Goal: Task Accomplishment & Management: Manage account settings

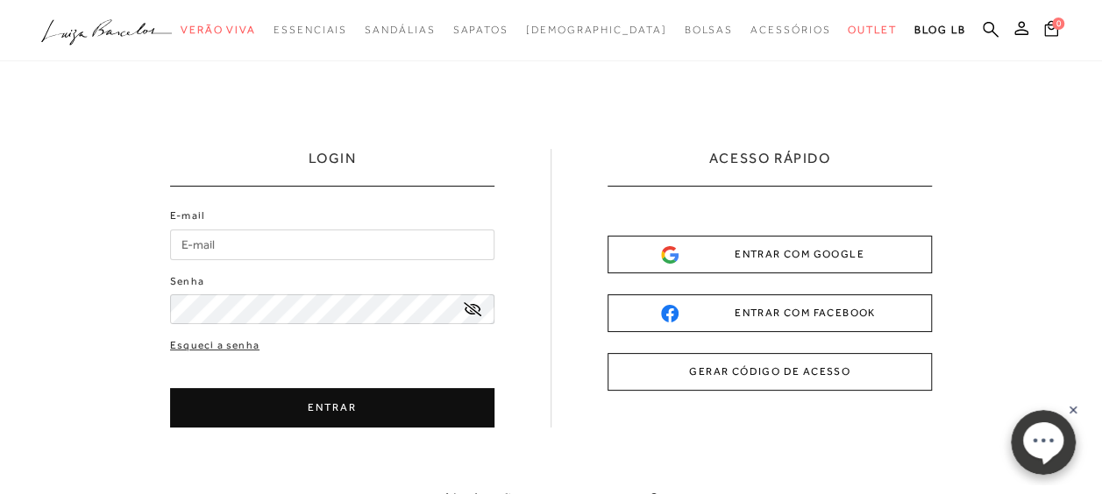
click at [217, 244] on input "E-mail" at bounding box center [332, 245] width 324 height 31
type input "[EMAIL_ADDRESS][DOMAIN_NAME]"
click at [209, 346] on link "Esqueci a senha" at bounding box center [214, 345] width 89 height 17
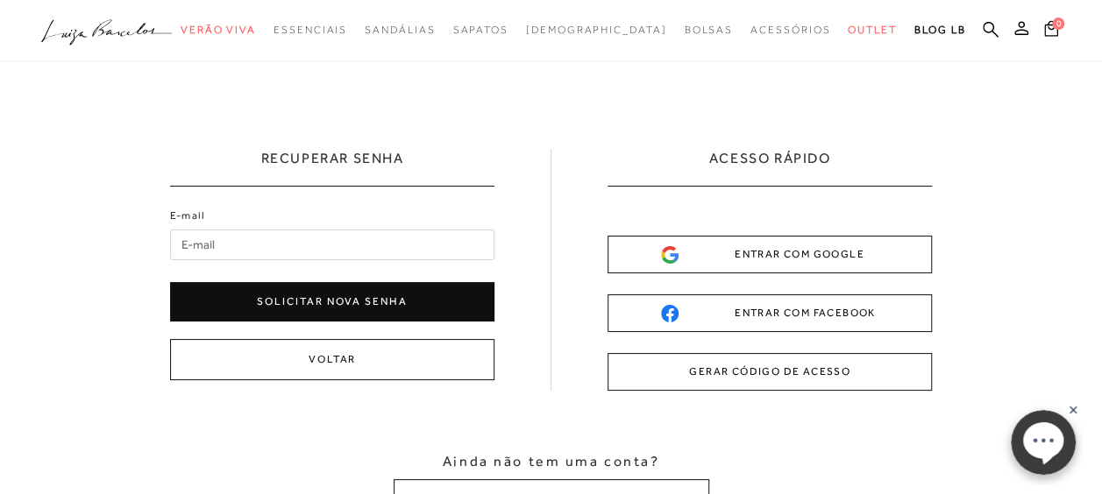
click at [282, 247] on input "E-mail" at bounding box center [332, 245] width 324 height 31
type input "[EMAIL_ADDRESS][DOMAIN_NAME]"
click at [280, 299] on button "Solicitar nova senha" at bounding box center [332, 301] width 324 height 39
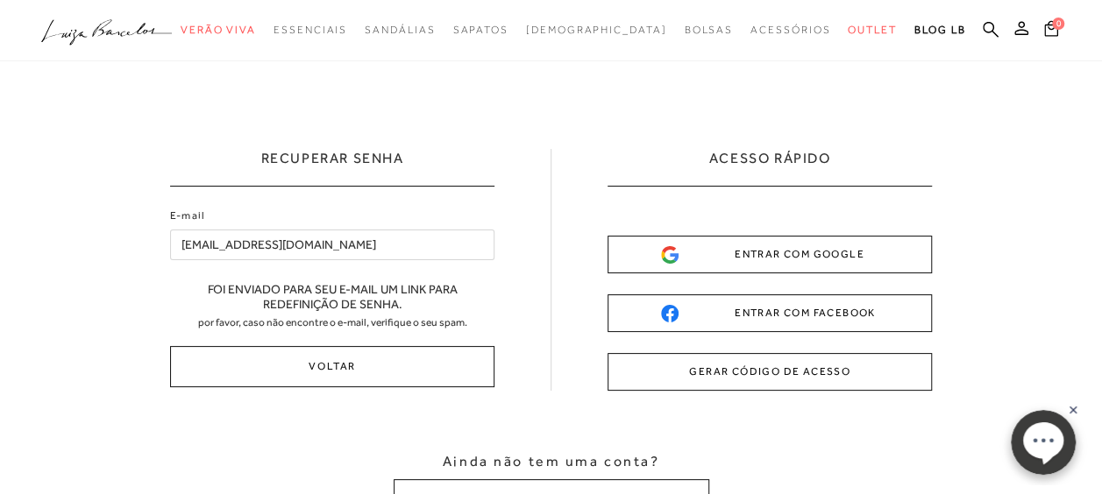
click at [134, 21] on icon ".a{fill-rule:evenodd;}" at bounding box center [106, 32] width 131 height 37
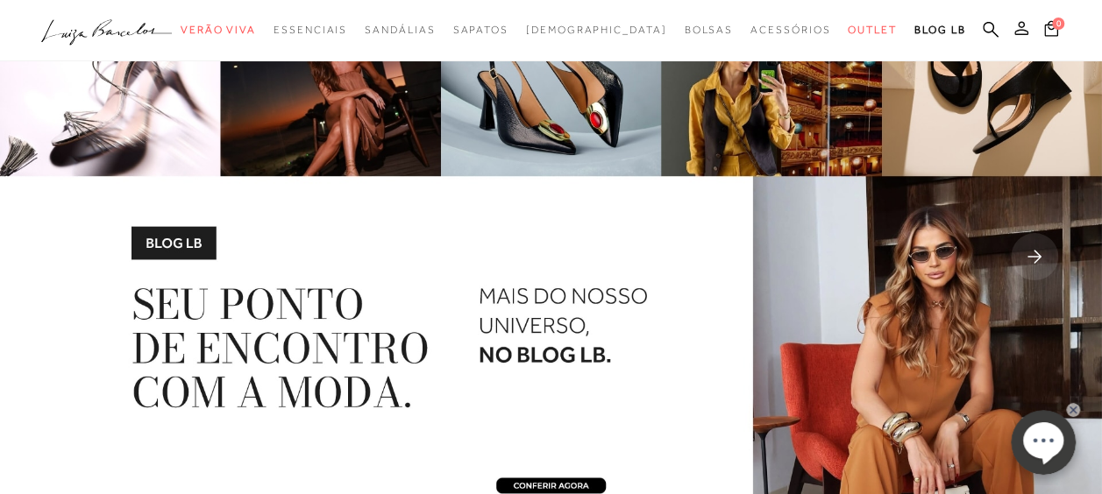
click at [1019, 34] on icon at bounding box center [1021, 28] width 14 height 14
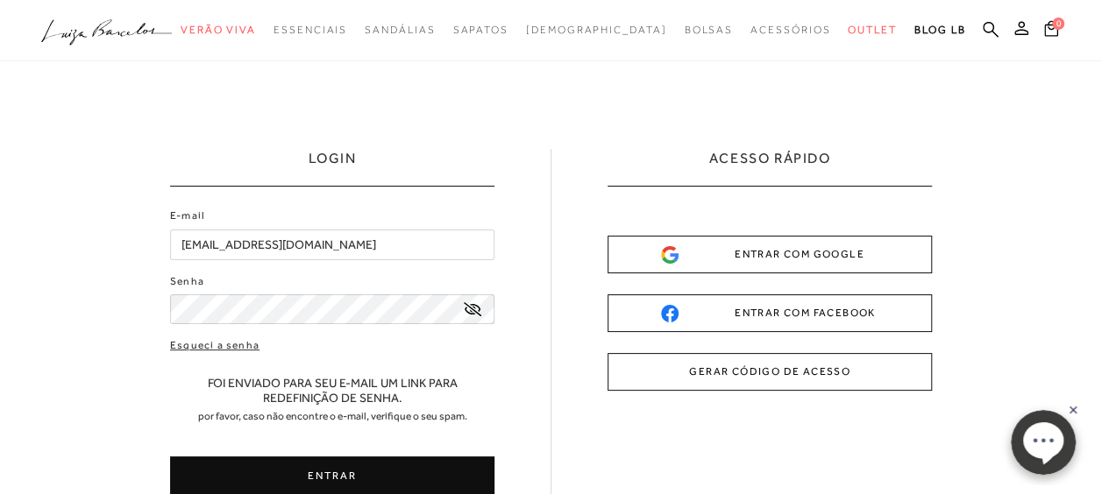
click at [305, 467] on button "ENTRAR" at bounding box center [332, 476] width 324 height 39
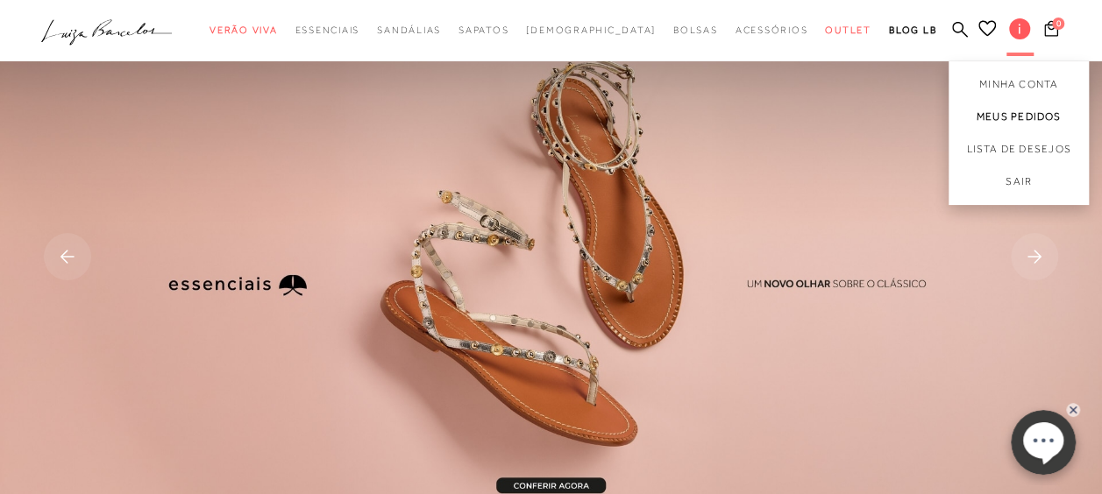
click at [1027, 117] on link "Meus Pedidos" at bounding box center [1018, 117] width 140 height 32
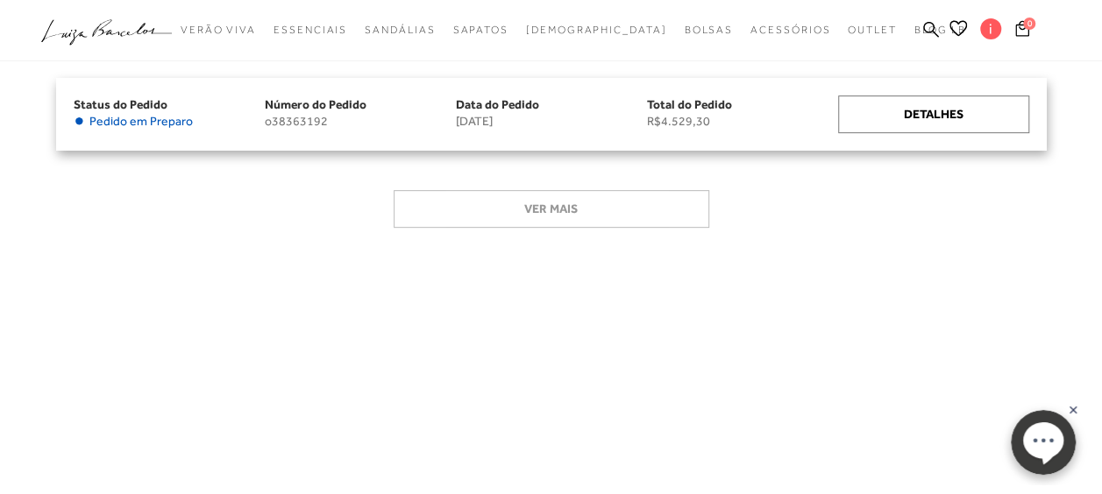
scroll to position [88, 0]
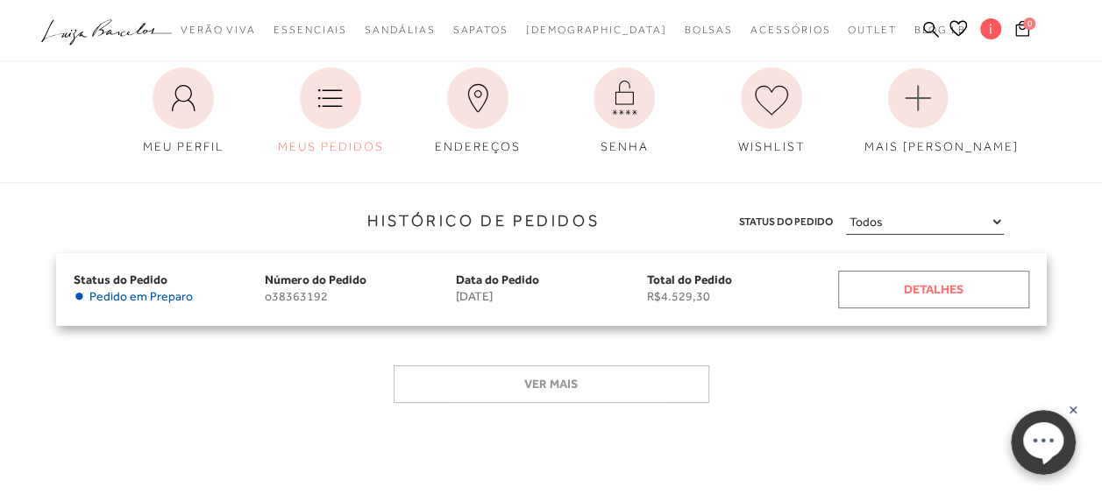
click at [928, 281] on div "Detalhes" at bounding box center [933, 290] width 191 height 38
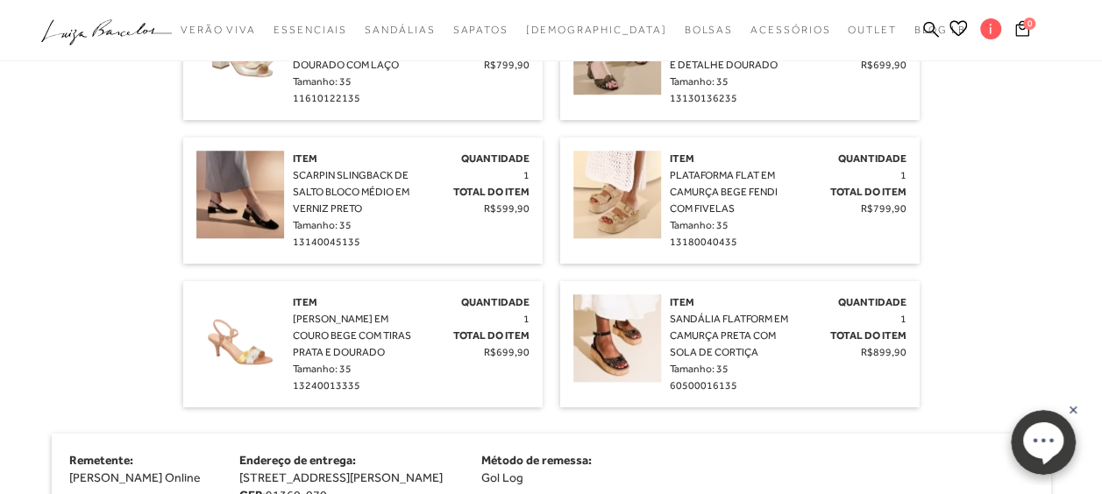
scroll to position [526, 0]
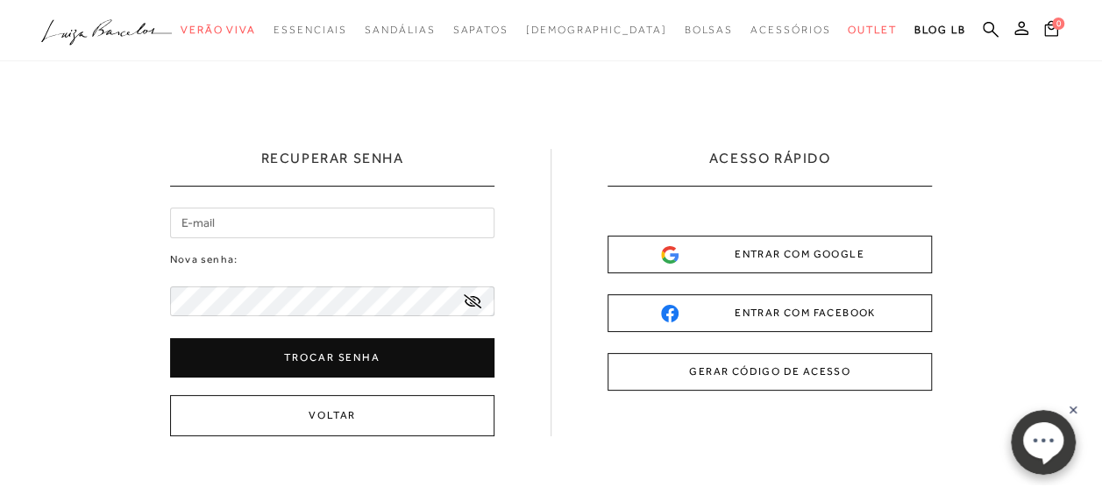
click at [260, 226] on input "email" at bounding box center [332, 223] width 324 height 31
type input "[EMAIL_ADDRESS][DOMAIN_NAME]"
click at [468, 302] on icon at bounding box center [473, 301] width 18 height 14
click at [310, 354] on button "Trocar senha" at bounding box center [332, 357] width 324 height 39
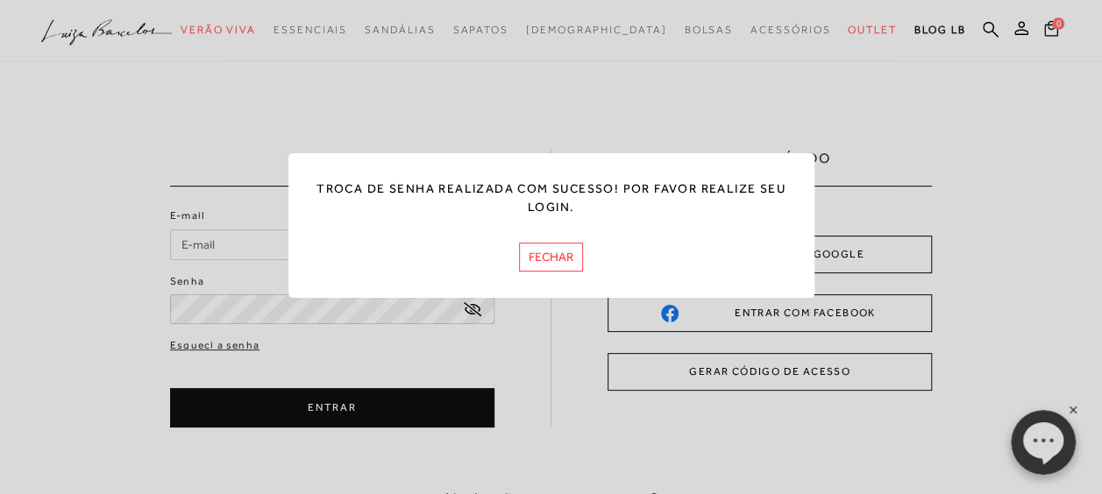
click at [545, 259] on button "FECHAR" at bounding box center [551, 257] width 64 height 29
